Goal: Task Accomplishment & Management: Use online tool/utility

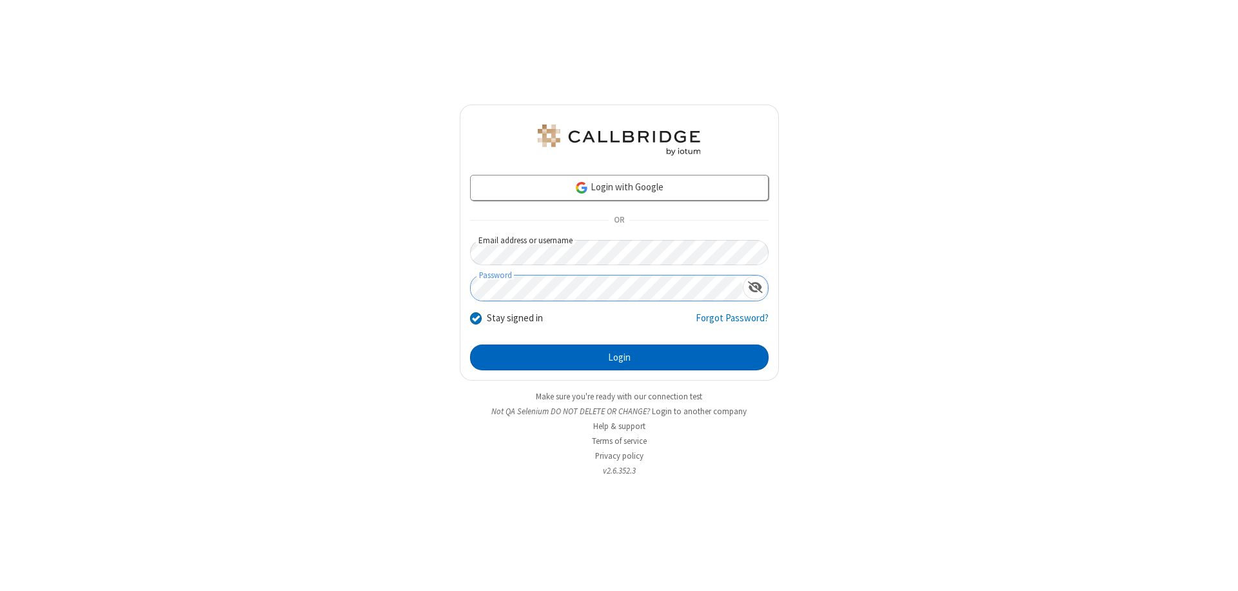
click at [619, 357] on button "Login" at bounding box center [619, 357] width 299 height 26
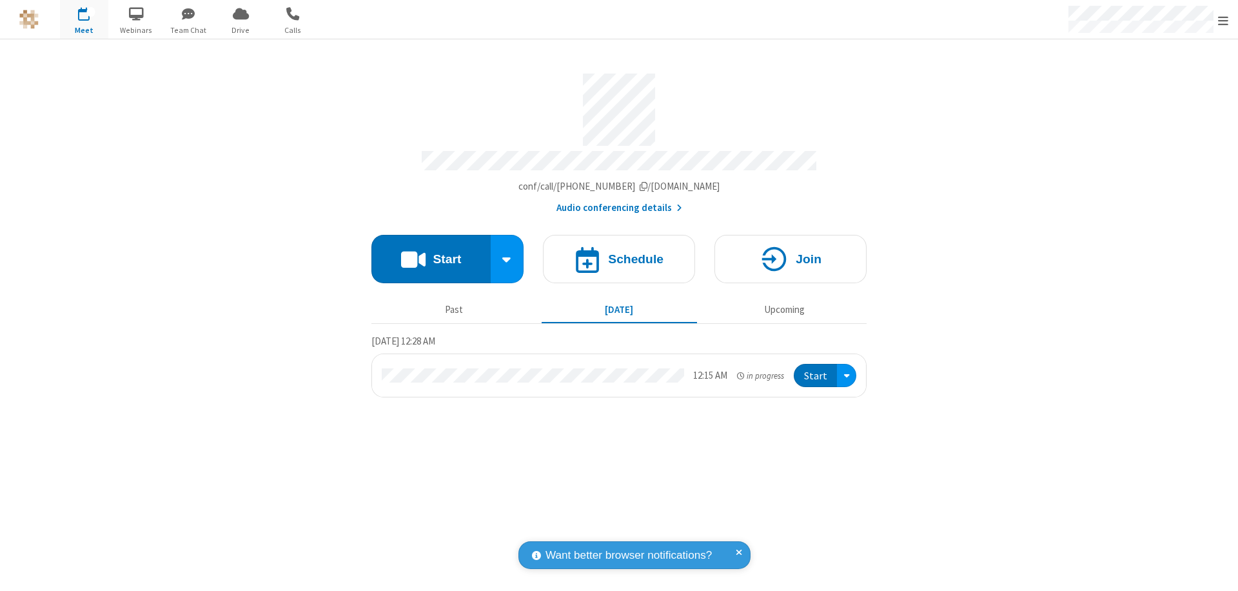
click at [1223, 20] on span "Open menu" at bounding box center [1223, 20] width 10 height 13
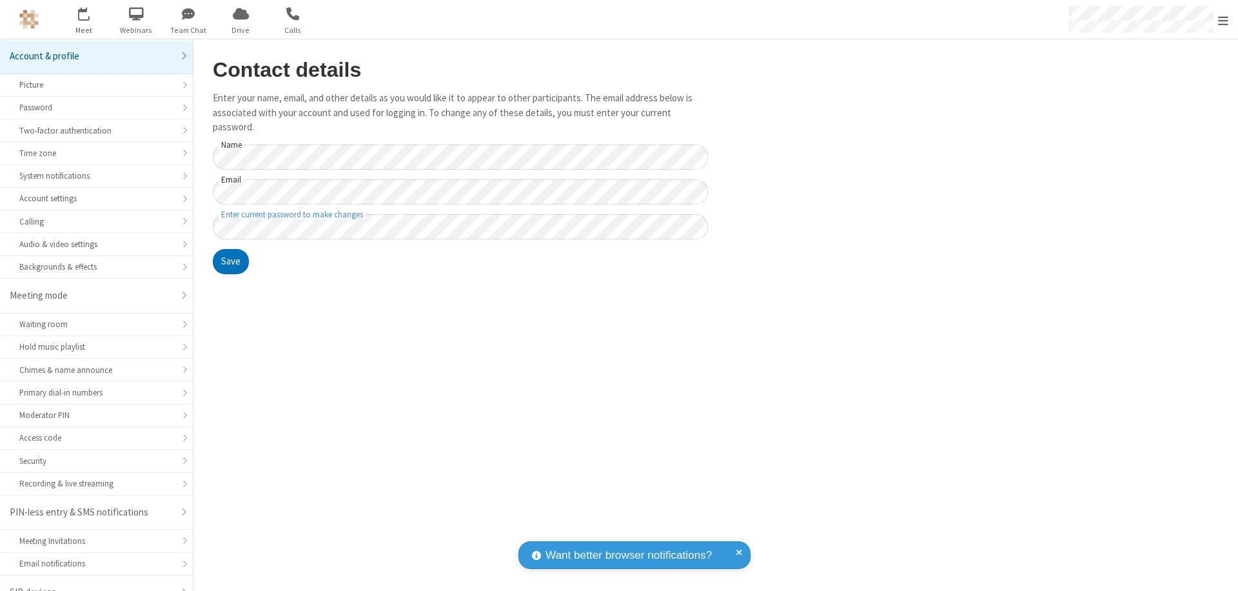
scroll to position [18, 0]
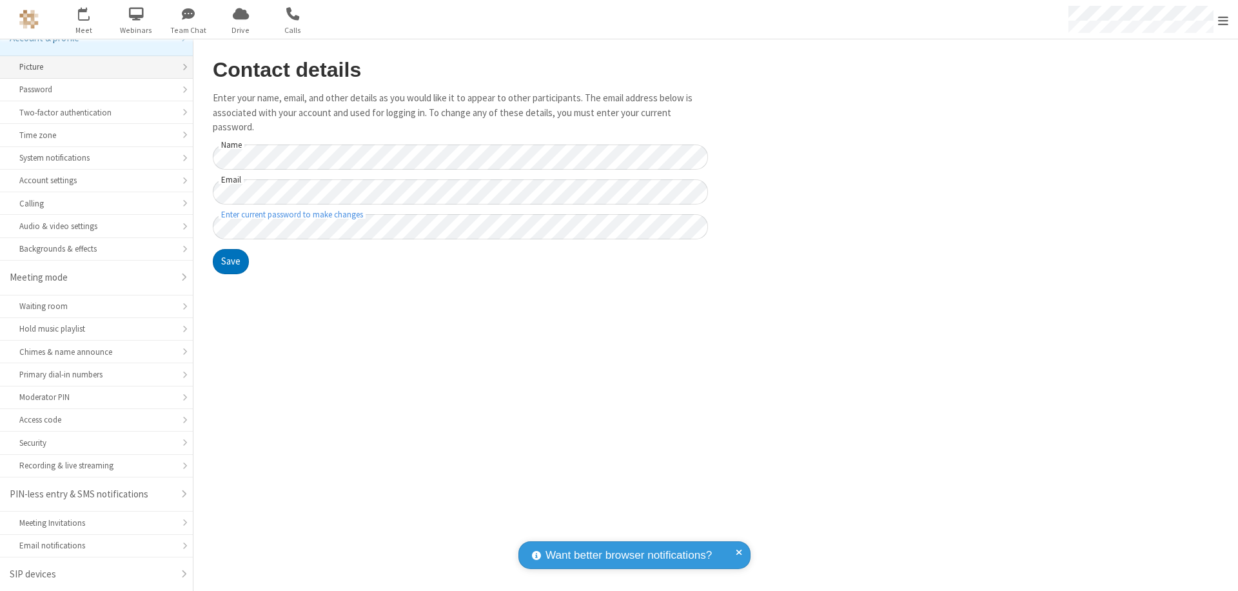
click at [92, 67] on div "Picture" at bounding box center [96, 67] width 154 height 12
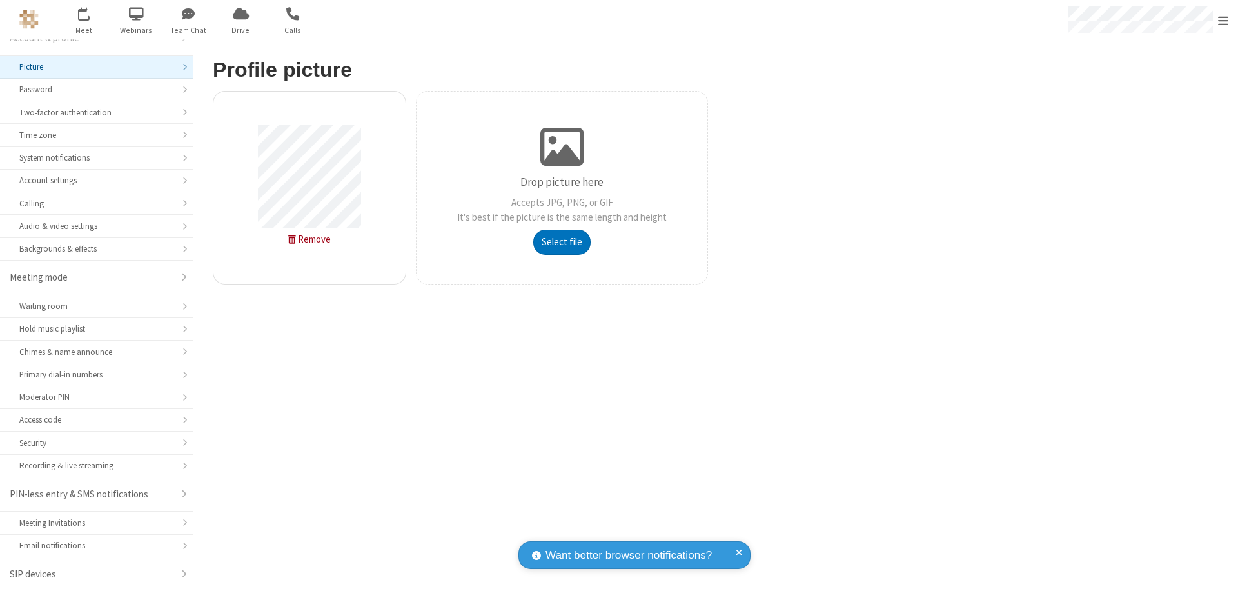
type input "C:\fakepath\avatar_image_test_2.jpg"
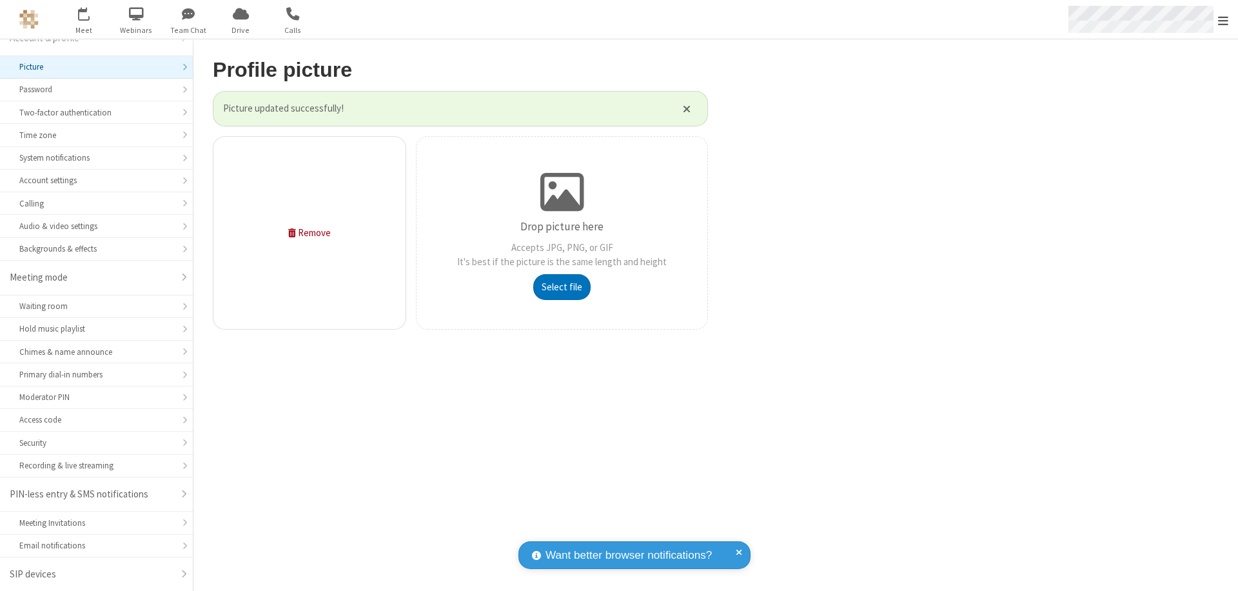
click at [1223, 20] on span "Open menu" at bounding box center [1223, 20] width 10 height 13
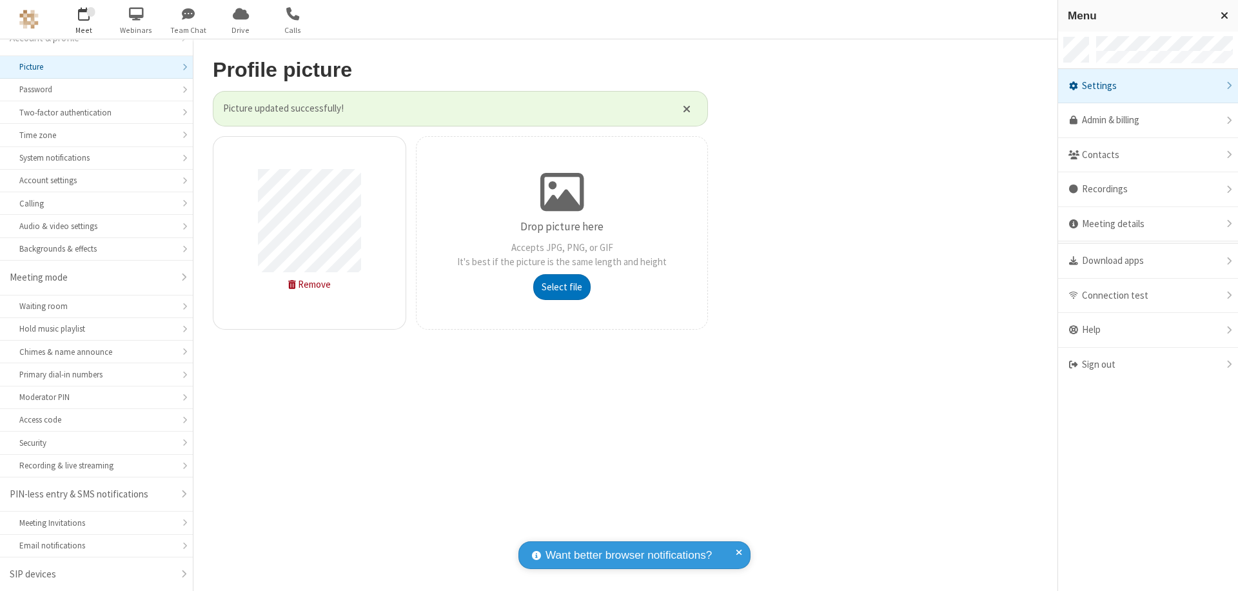
click at [84, 19] on span "button" at bounding box center [84, 14] width 48 height 22
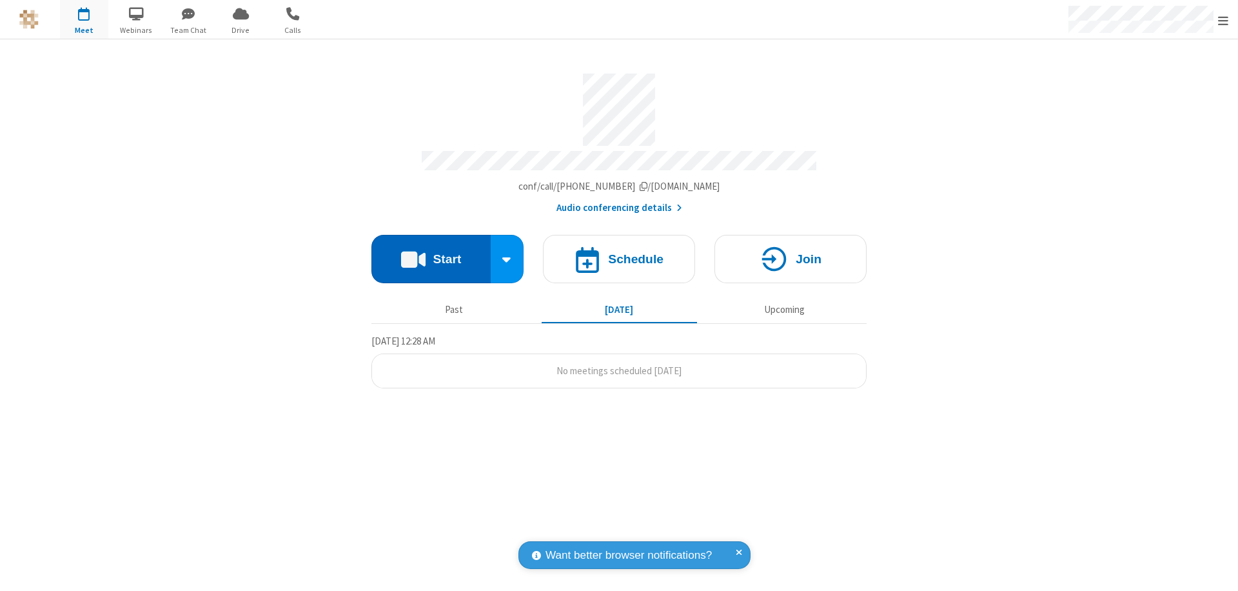
click at [431, 253] on button "Start" at bounding box center [430, 259] width 119 height 48
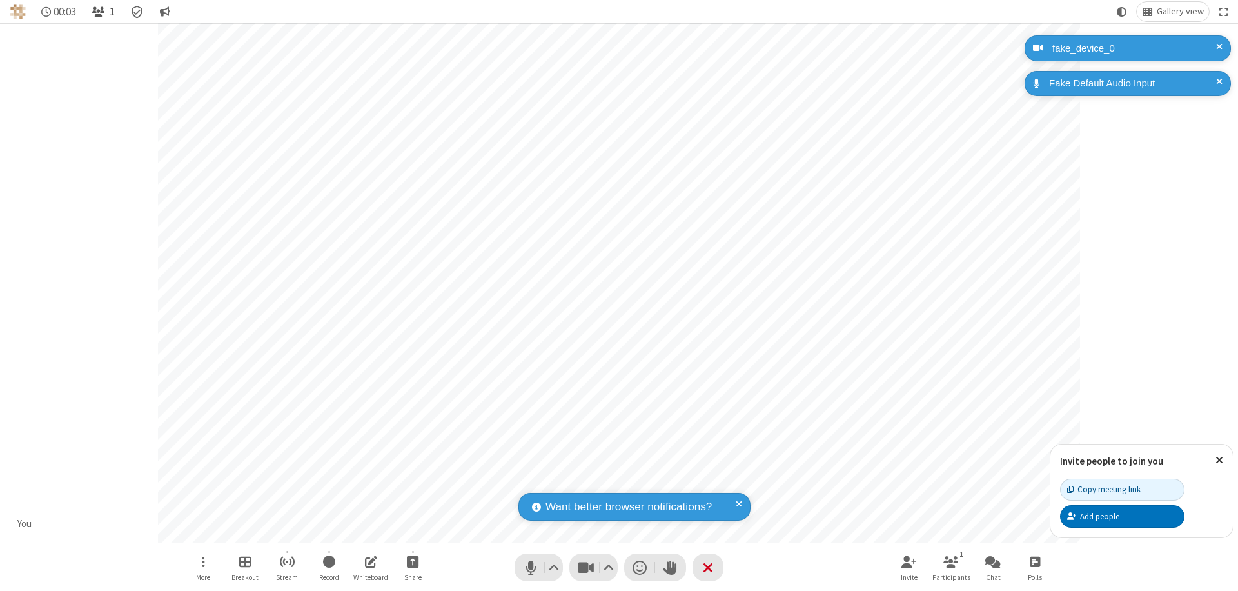
click at [100, 12] on span "Open participant list" at bounding box center [98, 12] width 12 height 12
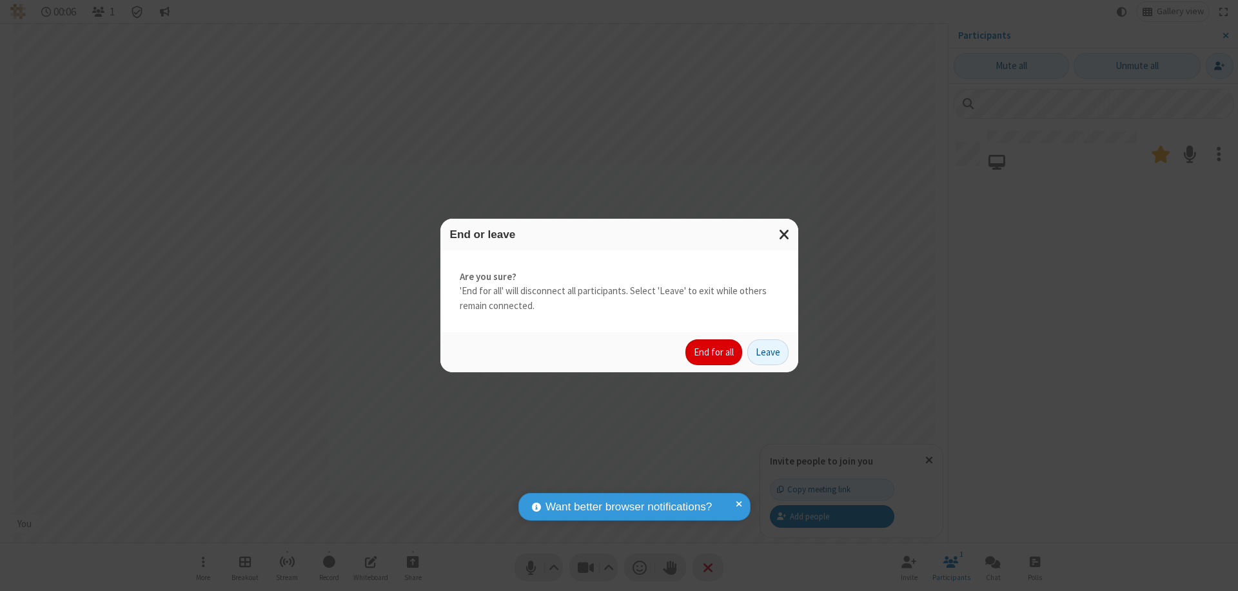
click at [714, 352] on button "End for all" at bounding box center [713, 352] width 57 height 26
